Goal: Information Seeking & Learning: Learn about a topic

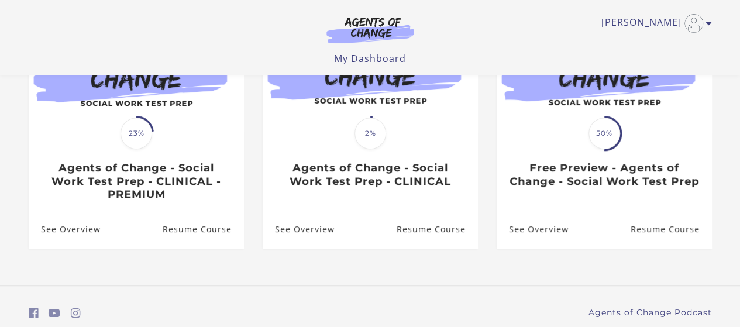
scroll to position [166, 0]
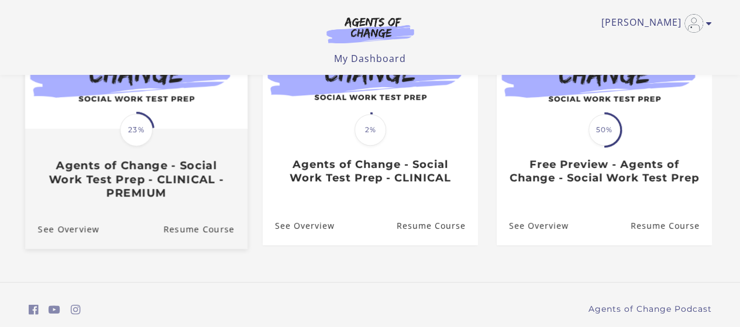
click at [101, 153] on div "Translation missing: en.liquid.partials.dashboard_course_card.progress_descript…" at bounding box center [136, 165] width 222 height 70
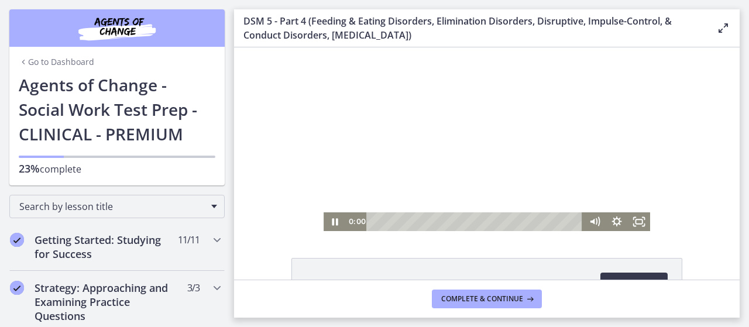
drag, startPoint x: 382, startPoint y: 221, endPoint x: 289, endPoint y: 194, distance: 96.9
click at [285, 218] on div "Click for sound @keyframes VOLUME_SMALL_WAVE_FLASH { 0% { opacity: 0; } 33% { o…" at bounding box center [487, 139] width 506 height 184
drag, startPoint x: 637, startPoint y: 217, endPoint x: 873, endPoint y: 332, distance: 262.1
click at [639, 214] on icon "Fullscreen" at bounding box center [639, 221] width 22 height 19
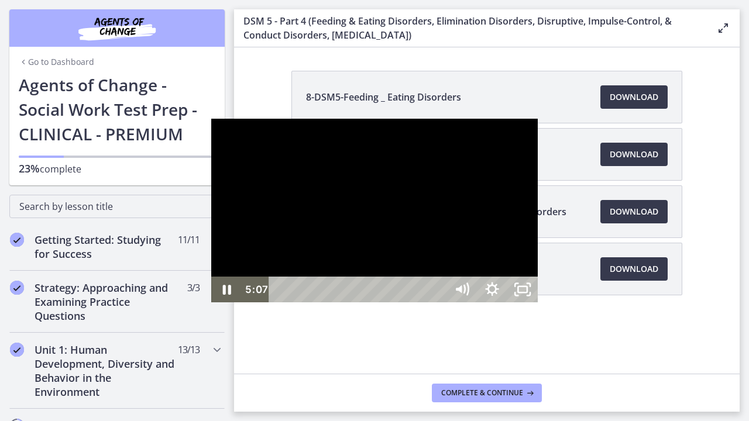
click at [517, 236] on div at bounding box center [374, 211] width 327 height 184
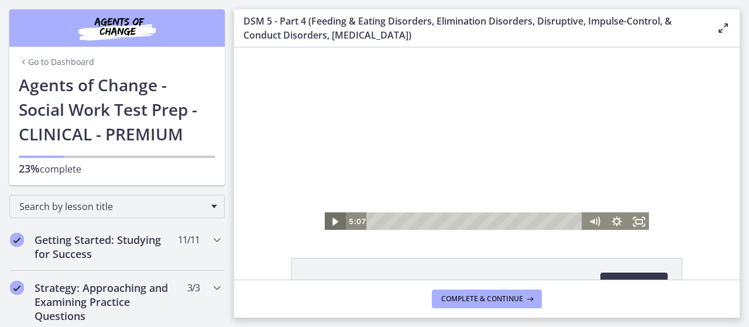
click at [324, 225] on icon "Play Video" at bounding box center [335, 221] width 22 height 19
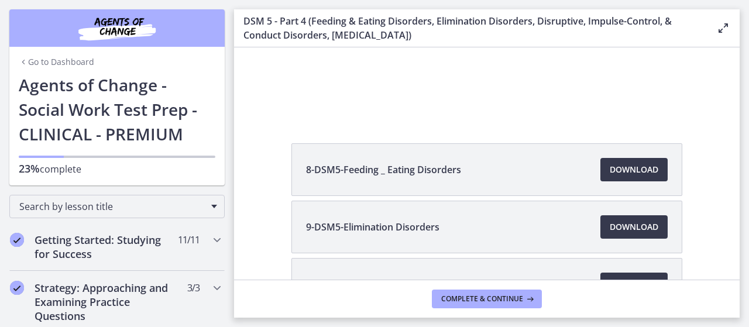
scroll to position [114, 0]
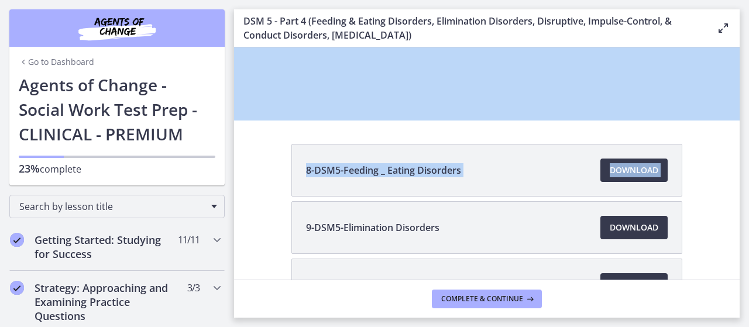
drag, startPoint x: 746, startPoint y: 157, endPoint x: 739, endPoint y: 191, distance: 34.2
click at [739, 191] on main "DSM 5 - Part 4 (Feeding & Eating Disorders, Elimination Disorders, Disruptive, …" at bounding box center [491, 163] width 515 height 327
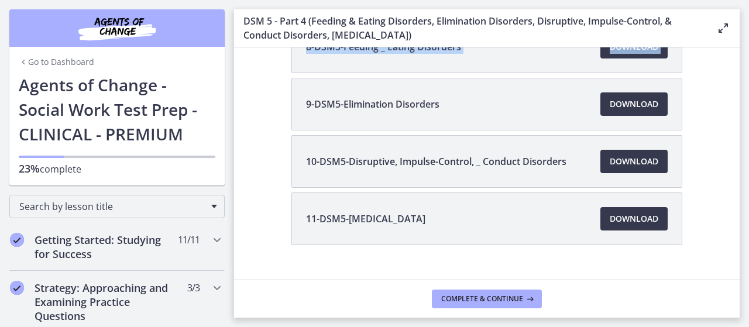
scroll to position [239, 0]
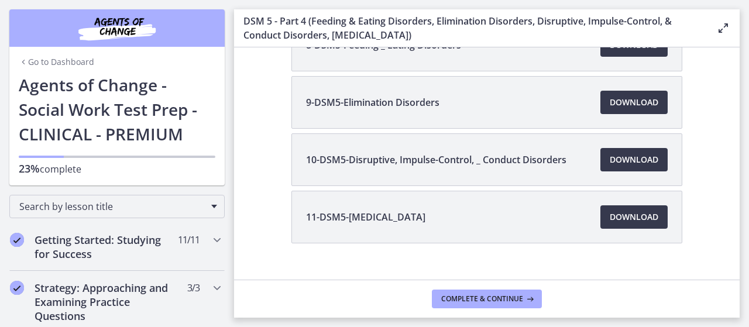
click at [708, 209] on div "8-DSM5-Feeding _ Eating Disorders Download Opens in a new window 9-DSM5-Elimina…" at bounding box center [487, 159] width 506 height 281
click at [612, 212] on span "Download Opens in a new window" at bounding box center [634, 217] width 49 height 14
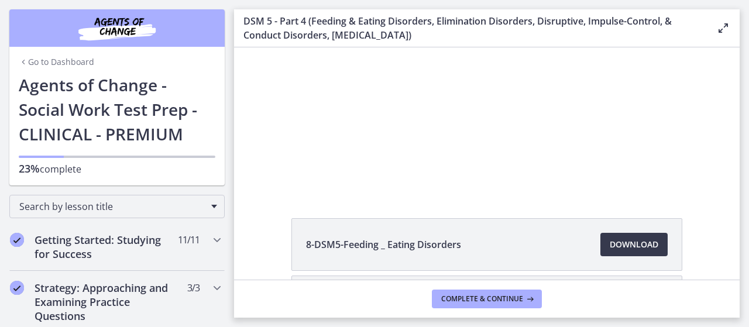
scroll to position [36, 0]
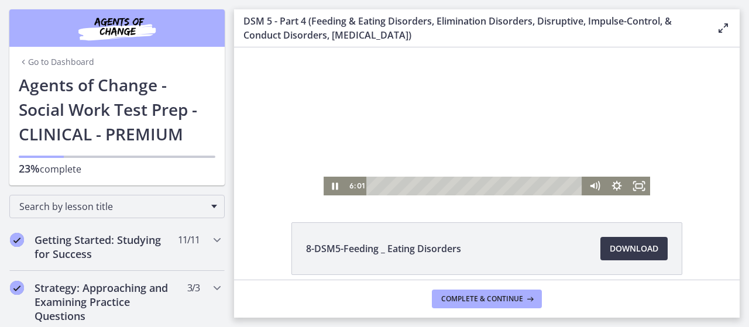
click at [541, 116] on div at bounding box center [487, 104] width 327 height 184
